Goal: Information Seeking & Learning: Understand process/instructions

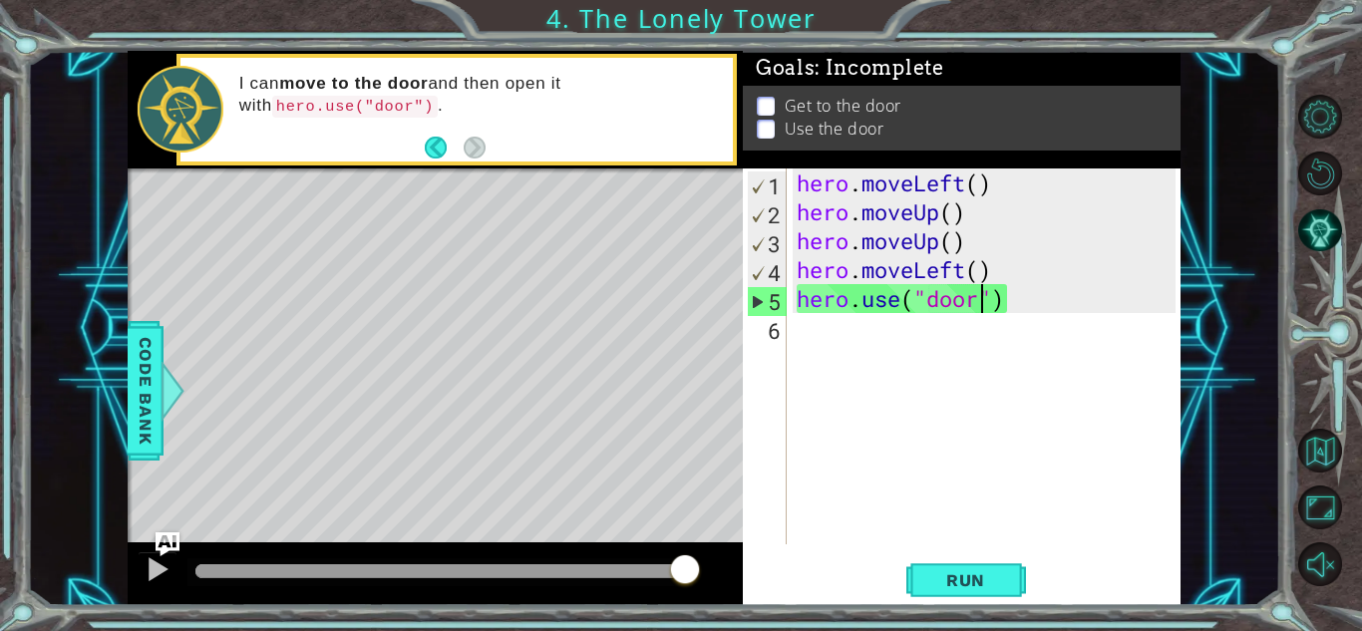
scroll to position [0, 8]
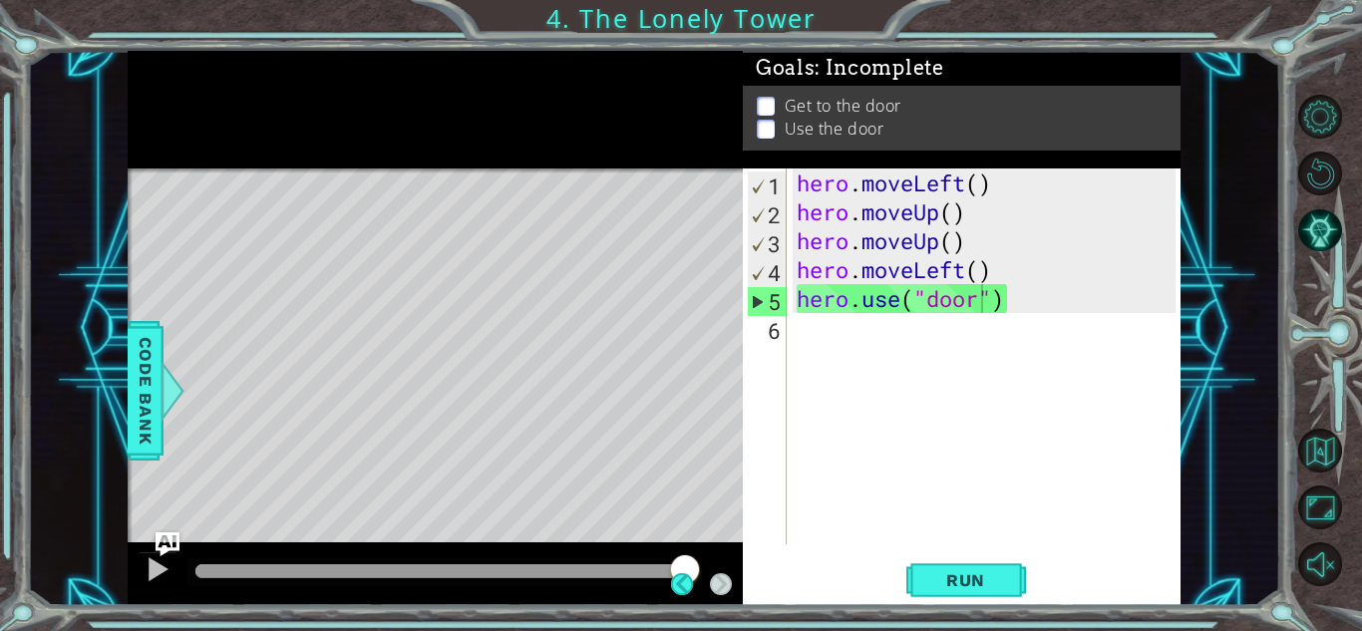
click at [524, 280] on div "Level Map" at bounding box center [588, 461] width 921 height 587
click at [862, 275] on div "hero . moveLeft ( ) hero . moveUp ( ) hero . moveUp ( ) hero . moveLeft ( ) her…" at bounding box center [988, 385] width 393 height 434
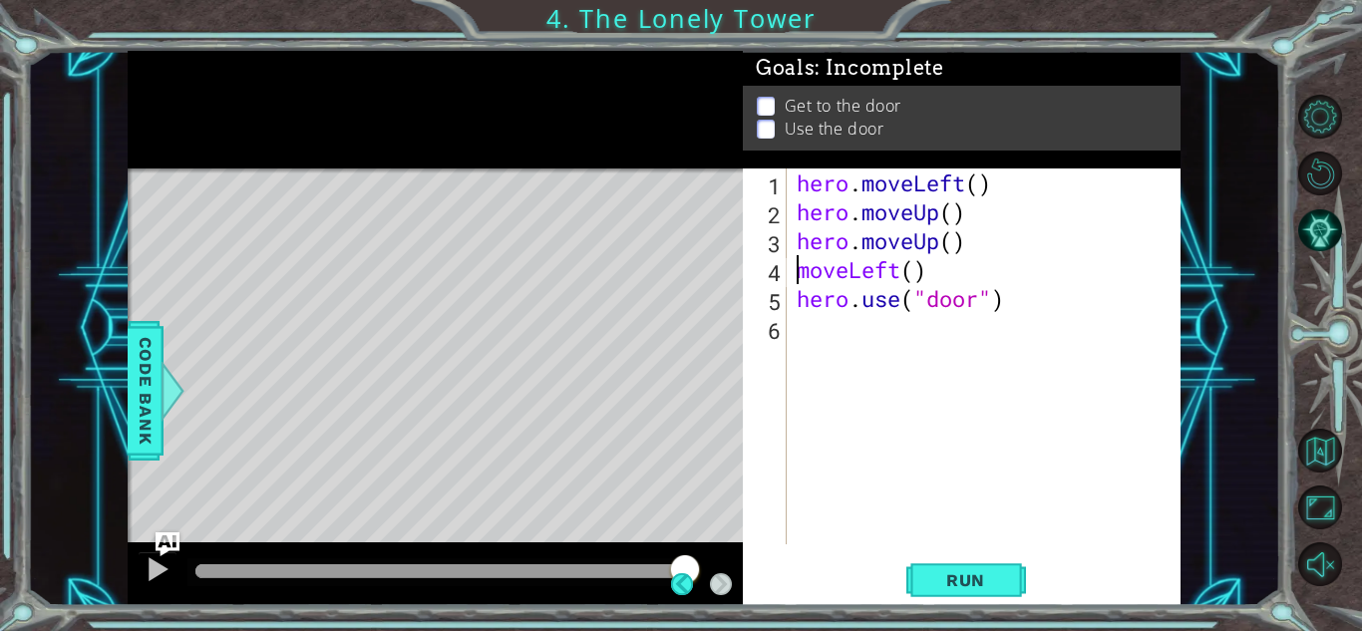
scroll to position [0, 5]
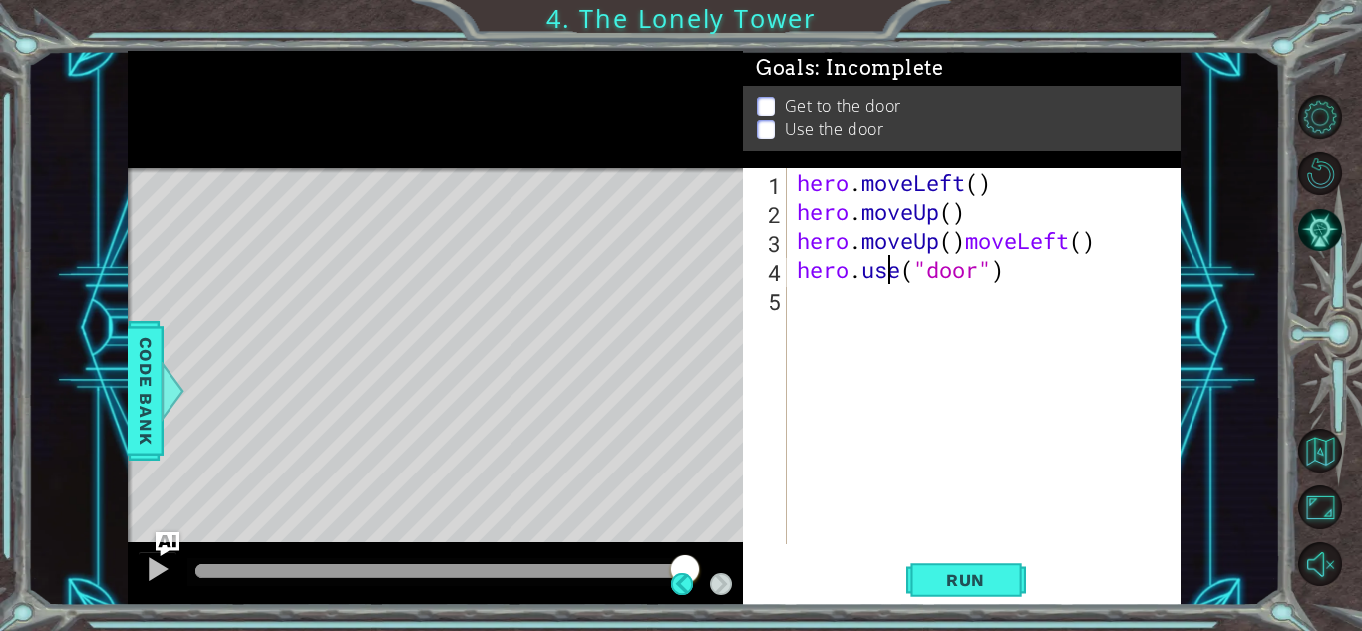
drag, startPoint x: 887, startPoint y: 275, endPoint x: 368, endPoint y: 290, distance: 519.5
click at [368, 290] on div "Level Map" at bounding box center [588, 461] width 921 height 587
click at [140, 419] on span "Code Bank" at bounding box center [146, 391] width 32 height 122
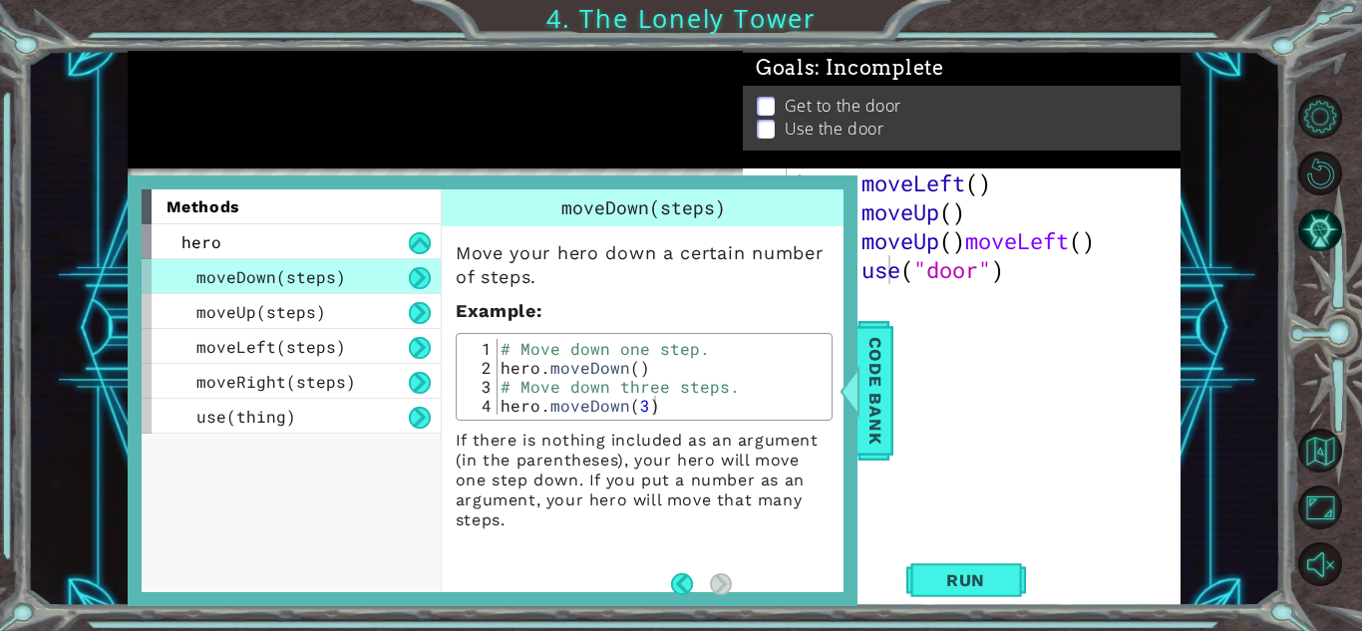
drag, startPoint x: 140, startPoint y: 419, endPoint x: 274, endPoint y: 319, distance: 167.5
click at [274, 319] on div "methods hero moveDown(steps) moveUp(steps) moveLeft(steps) moveRight(steps) use…" at bounding box center [493, 390] width 730 height 431
click at [287, 340] on span "moveLeft(steps)" at bounding box center [271, 346] width 150 height 21
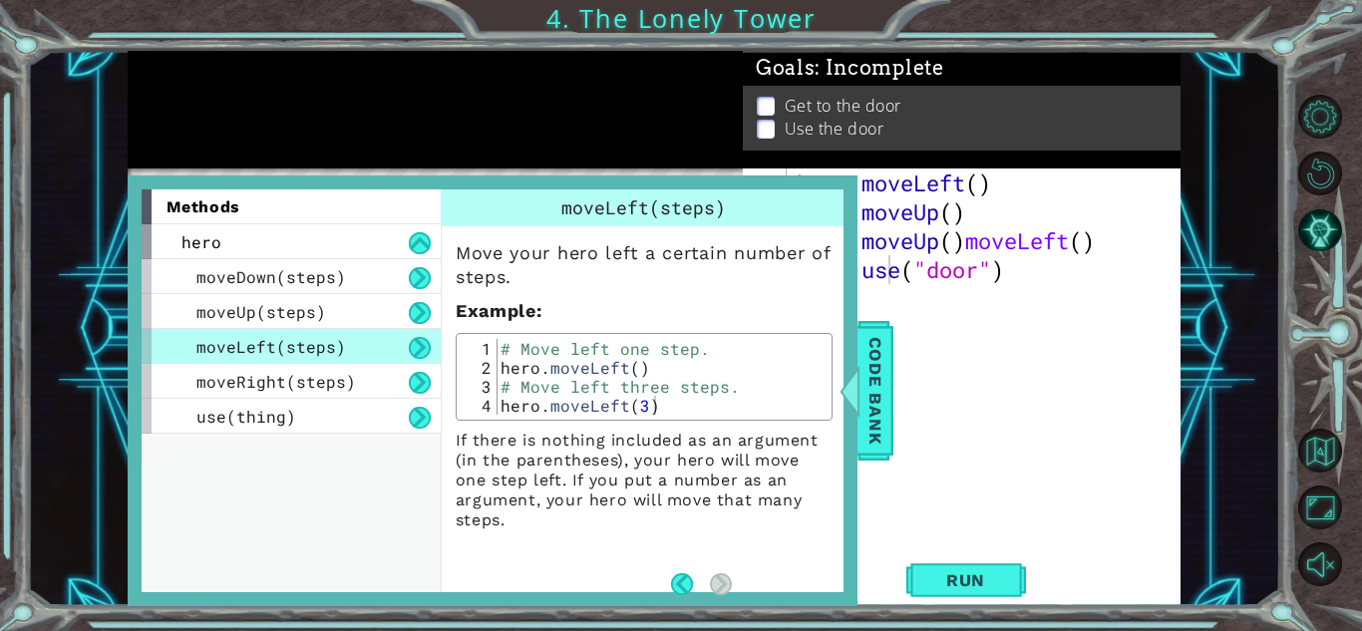
click at [376, 377] on div "moveRight(steps)" at bounding box center [291, 381] width 299 height 35
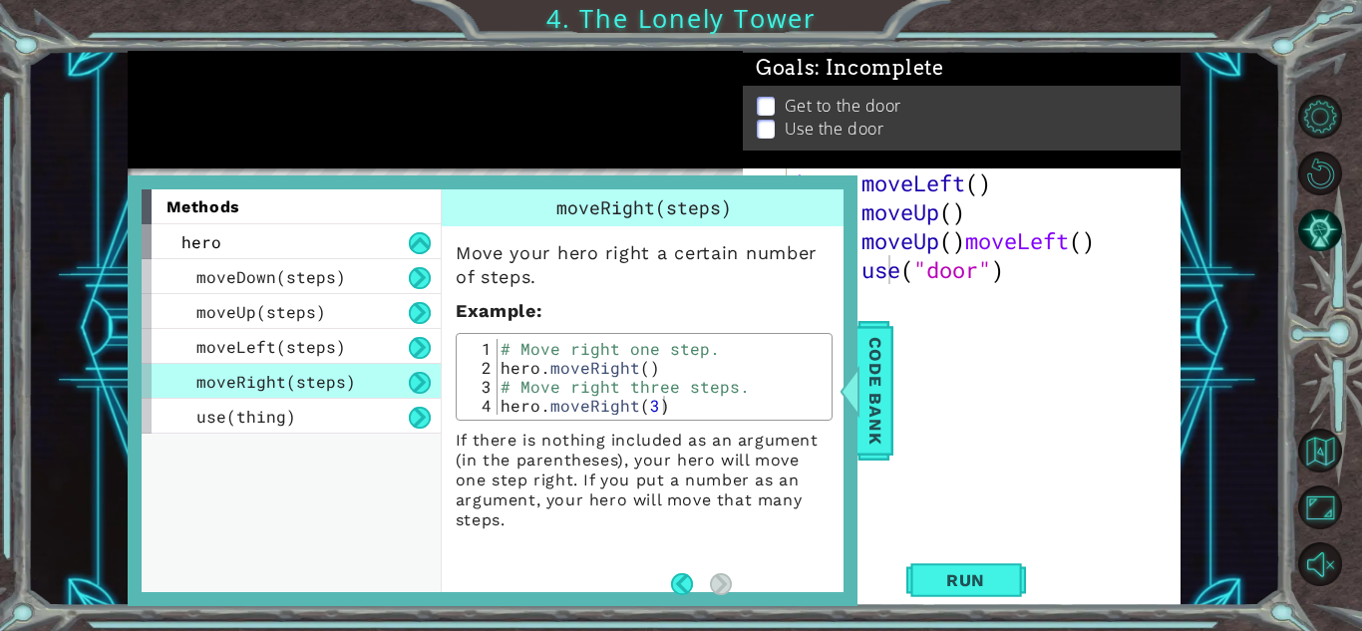
click at [873, 429] on span "Code Bank" at bounding box center [875, 391] width 32 height 122
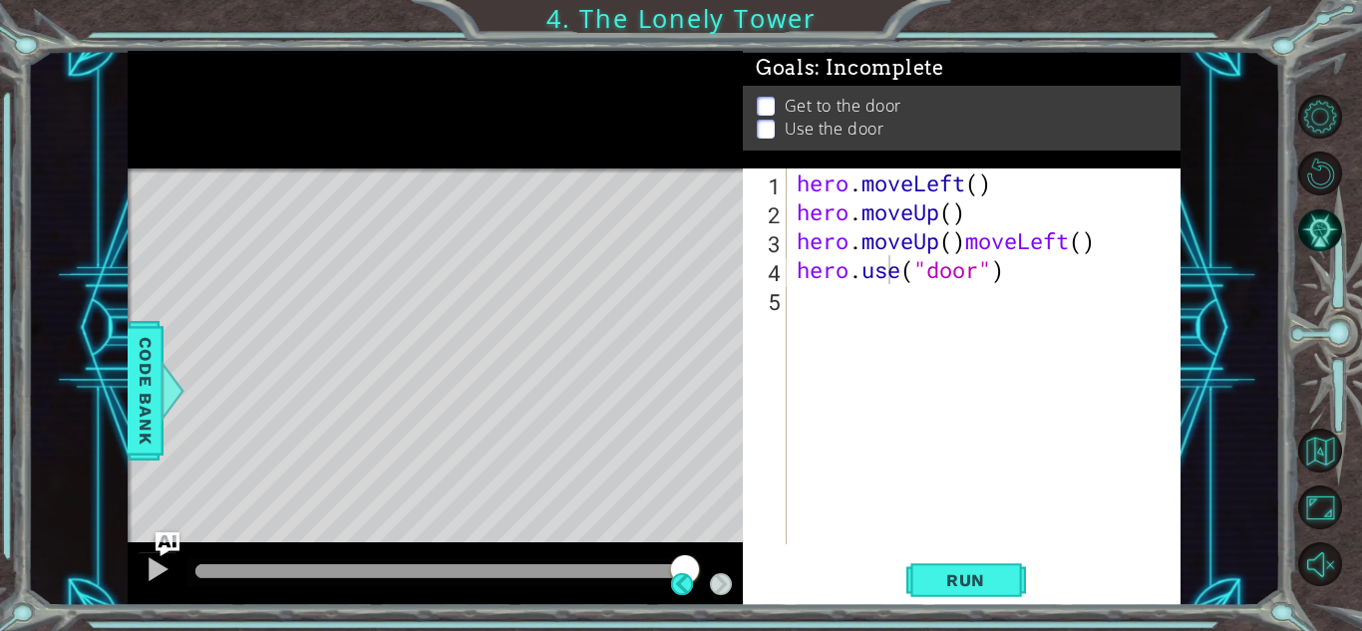
click at [955, 580] on span "Run" at bounding box center [965, 580] width 79 height 20
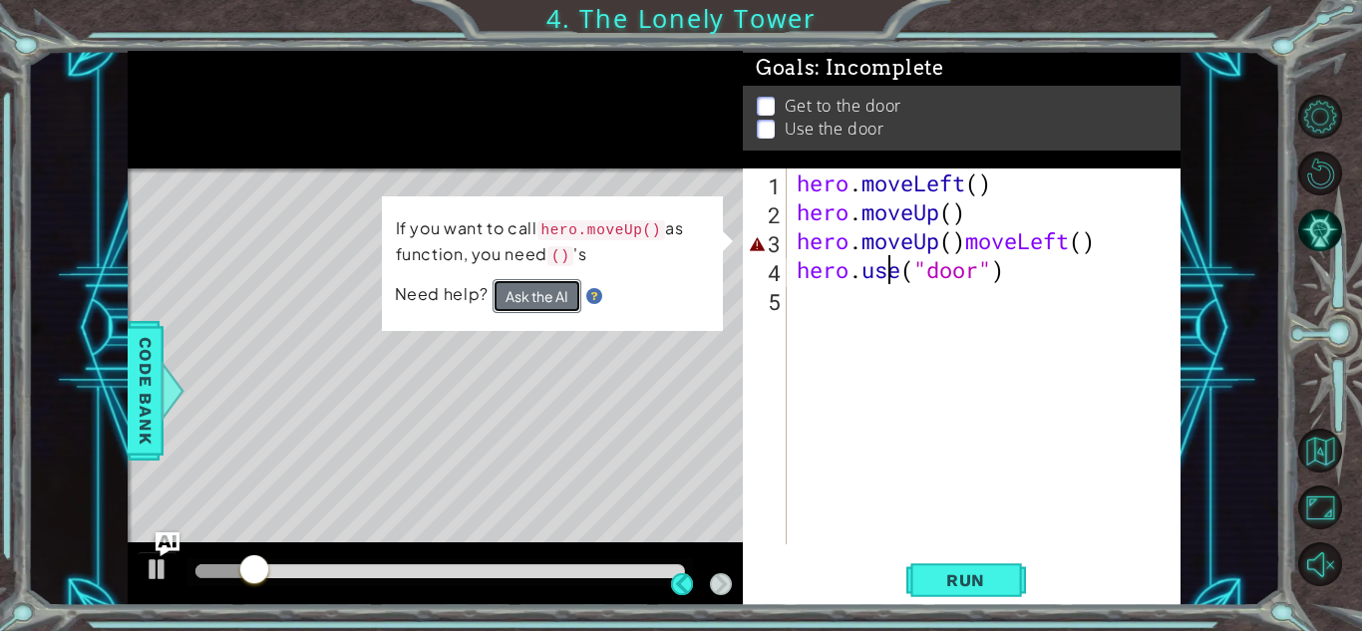
click at [556, 301] on button "Ask the AI" at bounding box center [536, 296] width 89 height 34
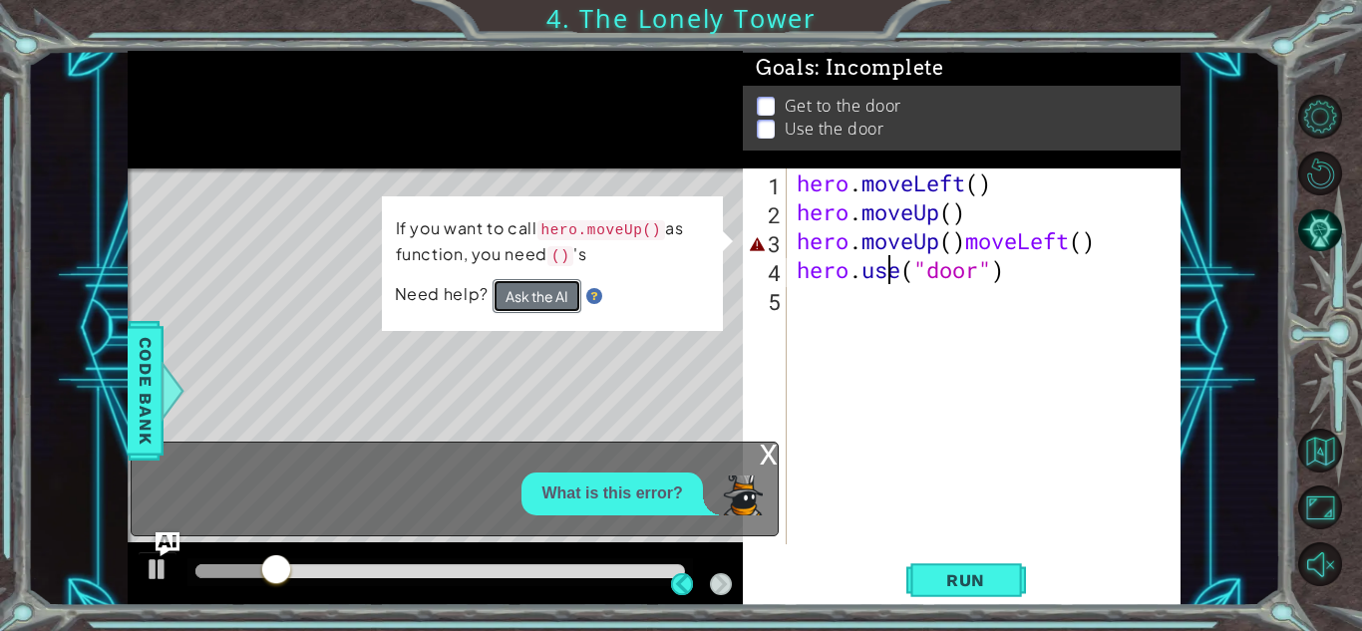
click at [556, 301] on button "Ask the AI" at bounding box center [536, 296] width 89 height 34
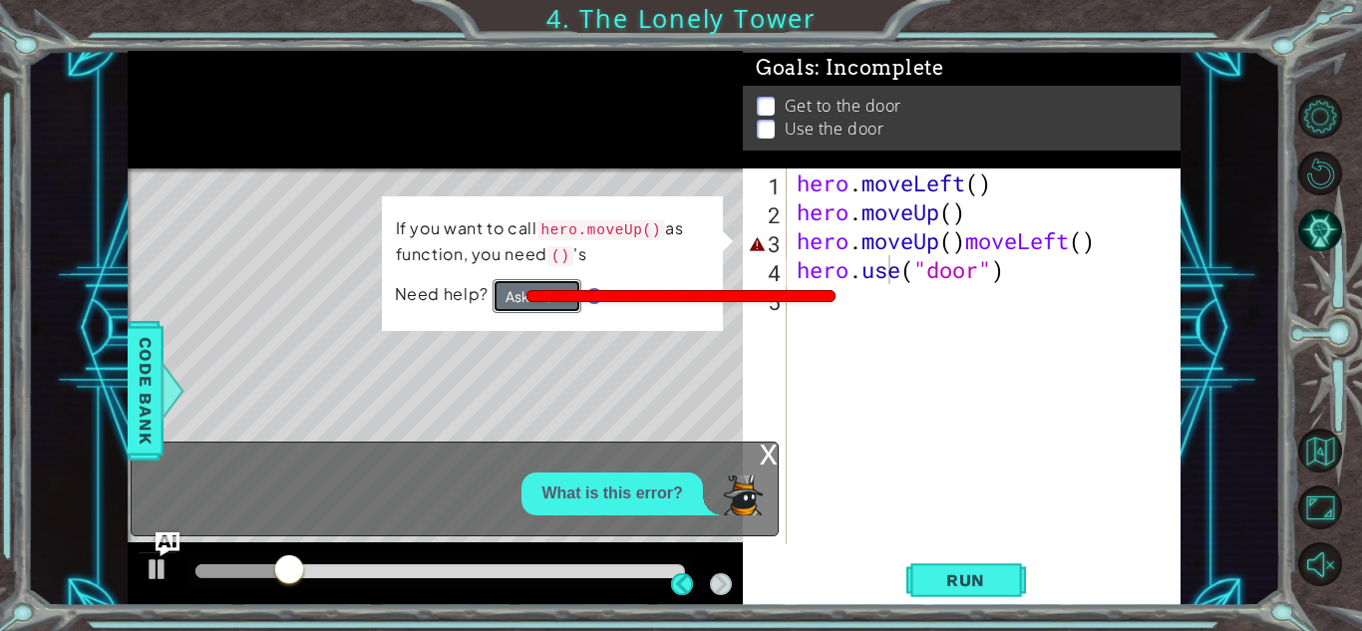
click at [556, 301] on body "1 ההההההההההההההההההההההההההההההההההההההההההההההההההההההההההההההההההההההההההההה…" at bounding box center [681, 315] width 1362 height 631
click at [556, 301] on div "No credits left for 12 hour. Consumed 1 credits." at bounding box center [680, 315] width 307 height 49
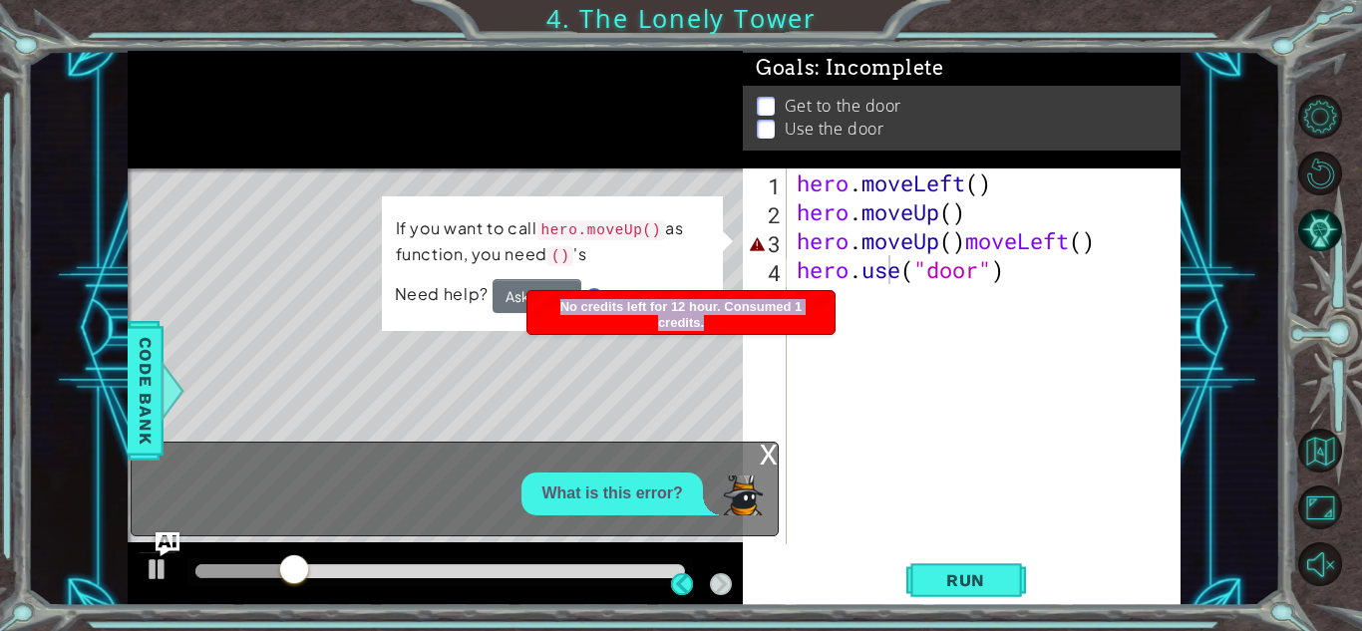
click at [556, 301] on div "No credits left for 12 hour. Consumed 1 credits." at bounding box center [680, 315] width 307 height 49
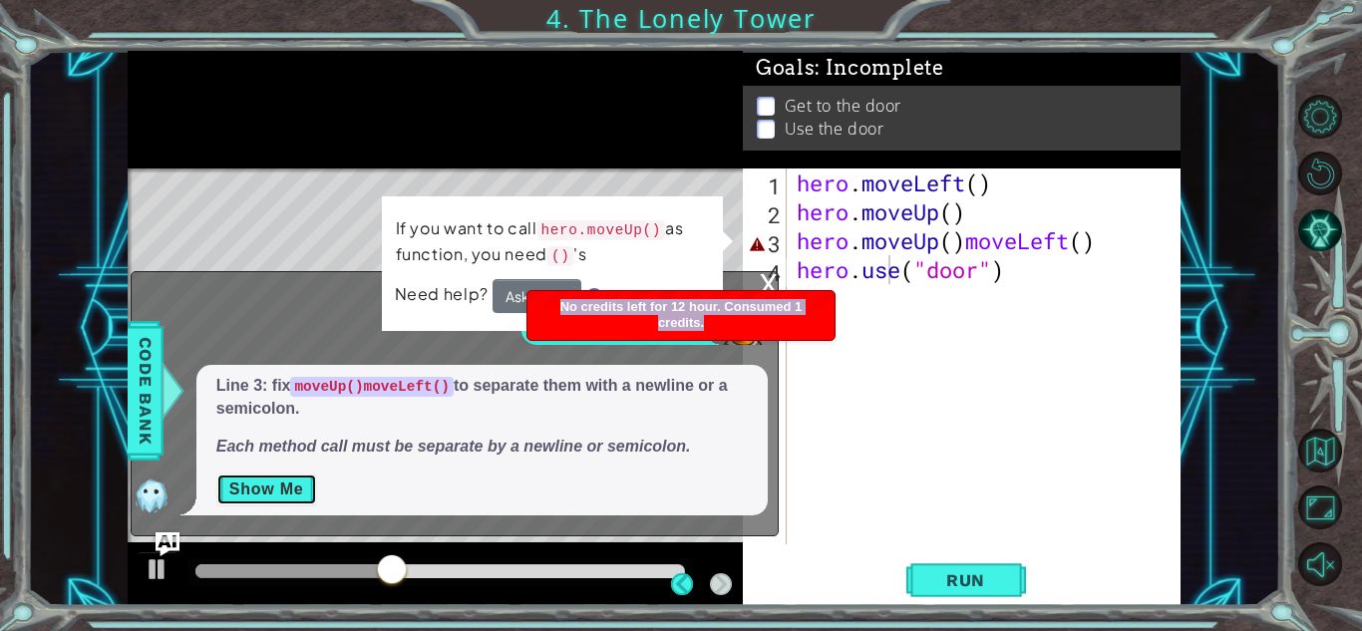
click at [277, 483] on button "Show Me" at bounding box center [266, 489] width 101 height 32
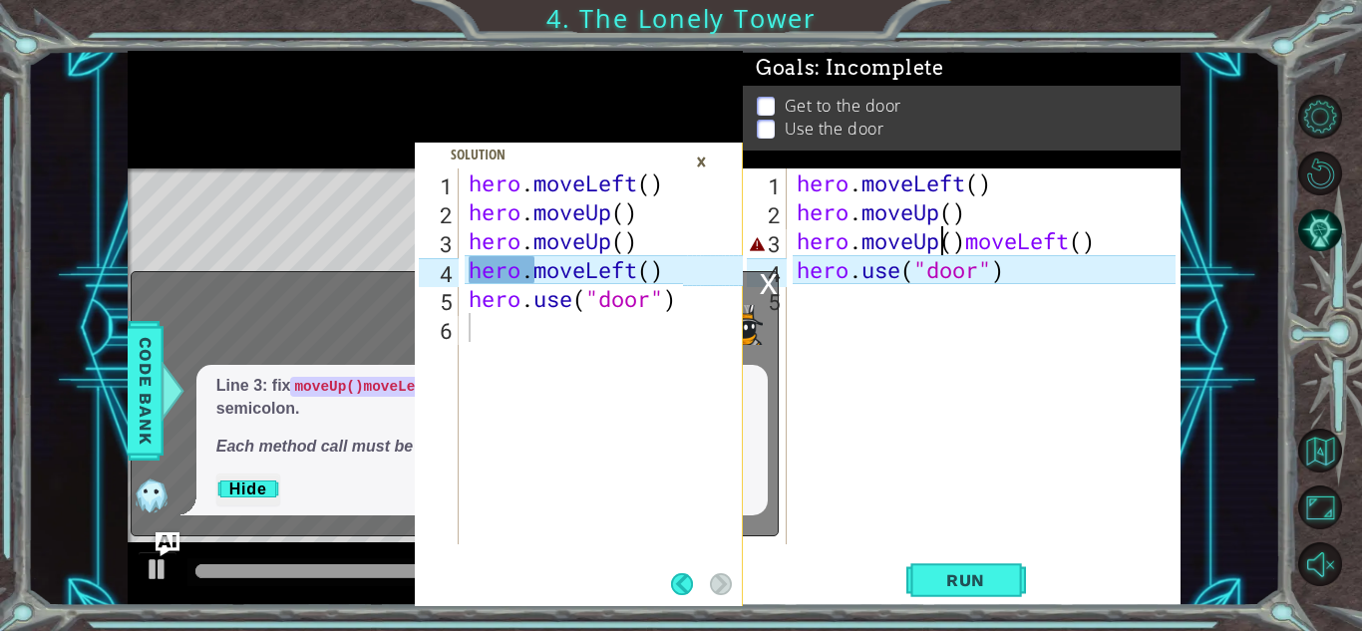
click at [945, 243] on div "hero . moveLeft ( ) hero . moveUp ( ) hero . moveUp ( ) moveLeft ( ) hero . use…" at bounding box center [988, 385] width 393 height 434
click at [1000, 210] on div "hero . moveLeft ( ) hero . moveUp ( ) hero . moveUp ( ) moveLeft ( ) hero . use…" at bounding box center [988, 385] width 393 height 434
click at [1020, 178] on div "hero . moveLeft ( ) hero . moveUp ( ) hero . moveUp ( ) moveLeft ( ) hero . use…" at bounding box center [988, 385] width 393 height 434
type textarea "hero.moveLeft()"
